Goal: Transaction & Acquisition: Purchase product/service

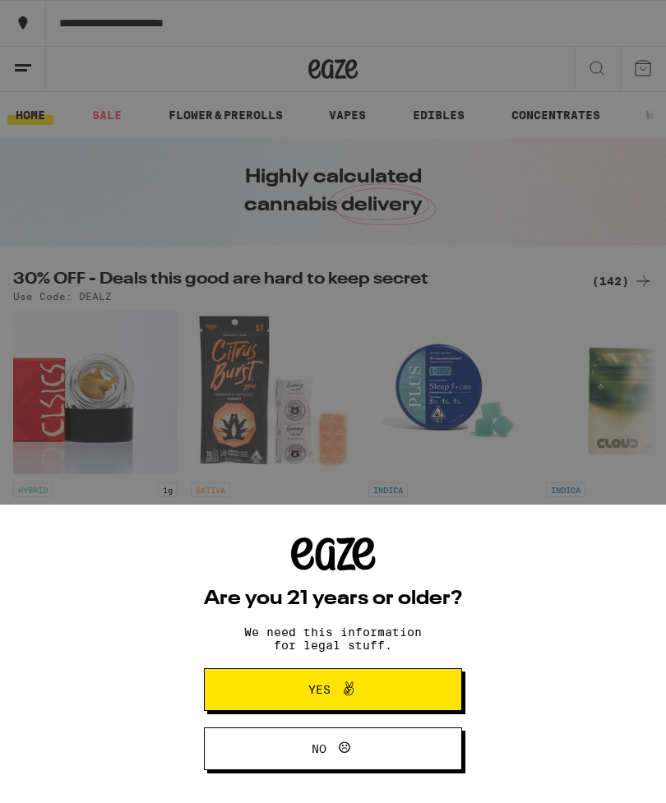
click at [142, 177] on div "Are you 21 years or older? We need this information for legal stuff. Yes No" at bounding box center [333, 401] width 666 height 803
click at [429, 692] on button "Yes" at bounding box center [333, 689] width 258 height 43
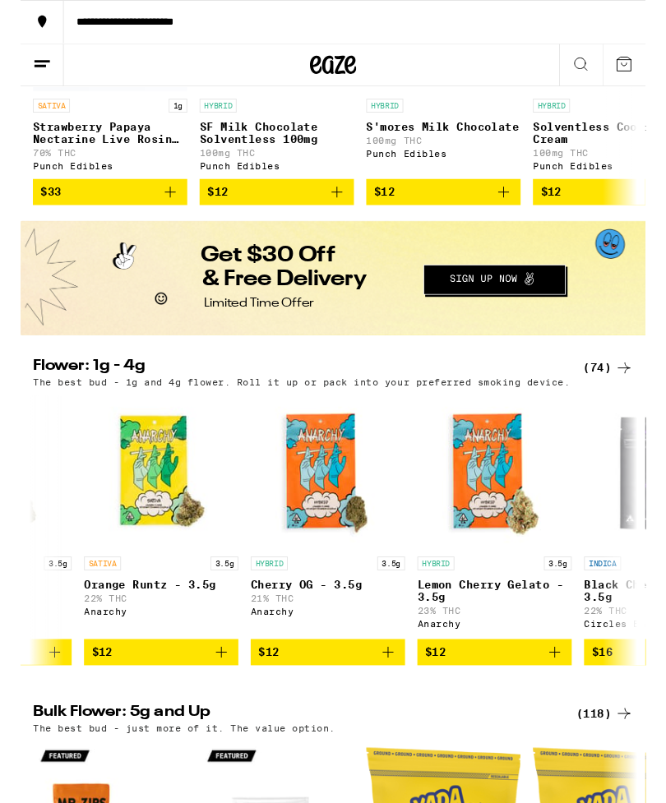
scroll to position [0, 522]
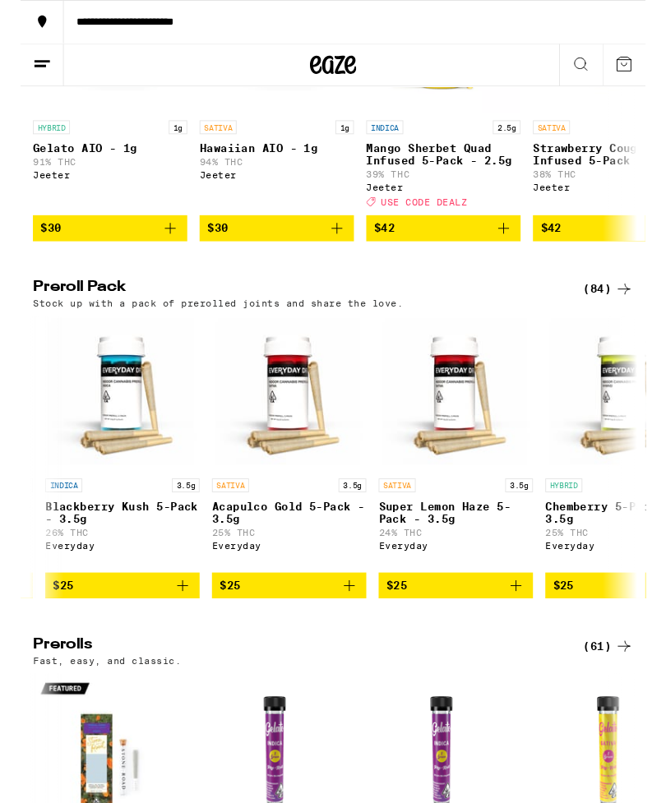
scroll to position [0, 1231]
